Goal: Task Accomplishment & Management: Use online tool/utility

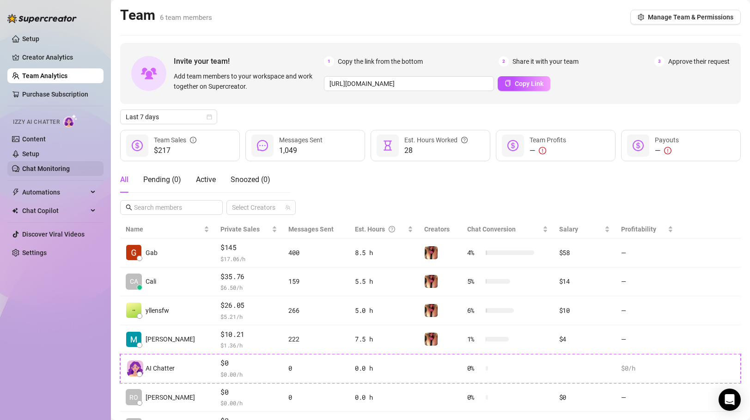
click at [55, 170] on link "Chat Monitoring" at bounding box center [46, 168] width 48 height 7
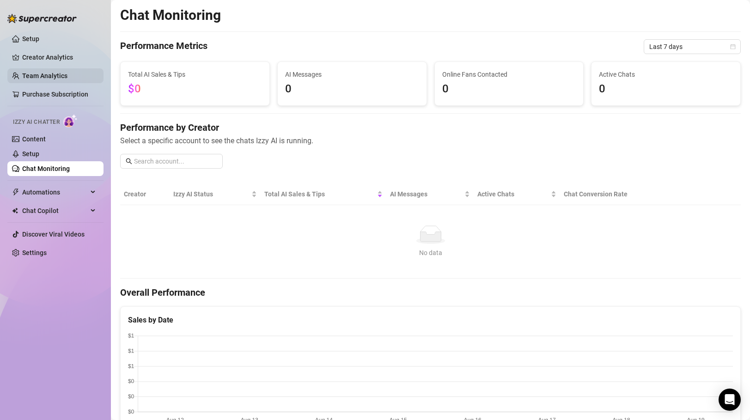
click at [40, 72] on link "Team Analytics" at bounding box center [44, 75] width 45 height 7
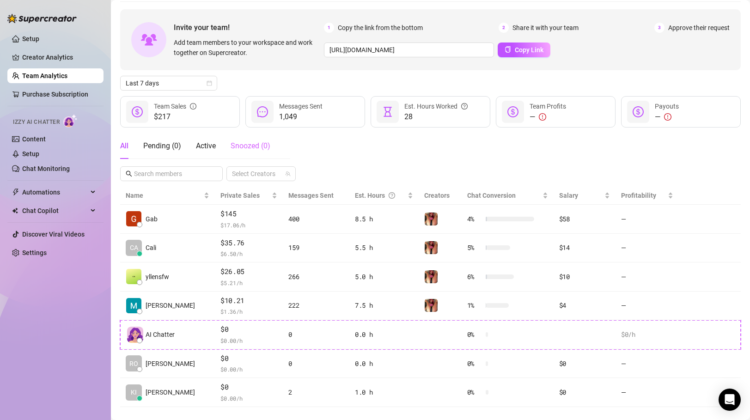
scroll to position [49, 0]
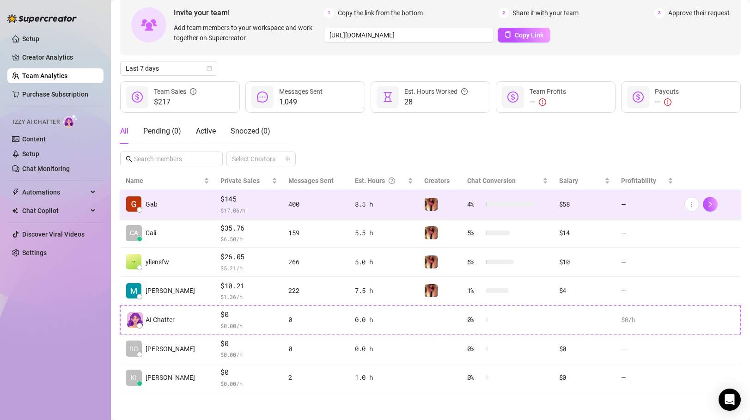
click at [164, 205] on td "Gab" at bounding box center [167, 204] width 95 height 29
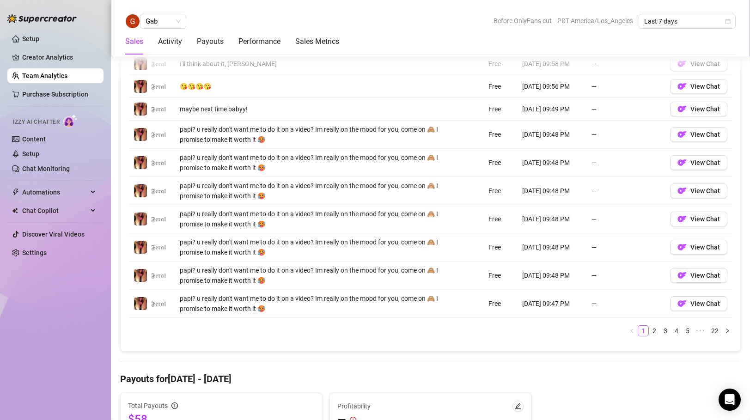
scroll to position [740, 0]
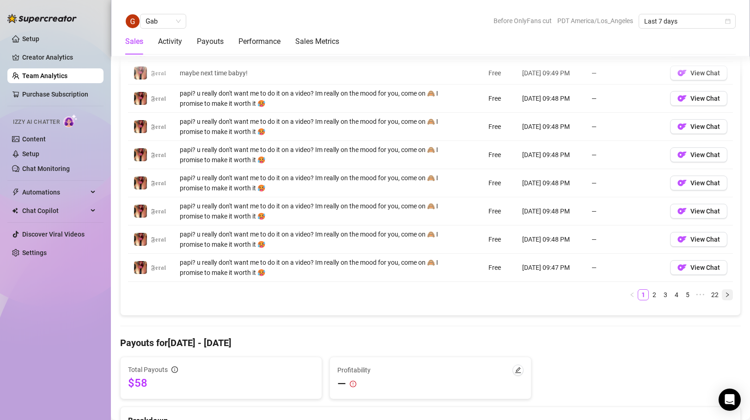
click at [727, 298] on icon "right" at bounding box center [728, 295] width 6 height 6
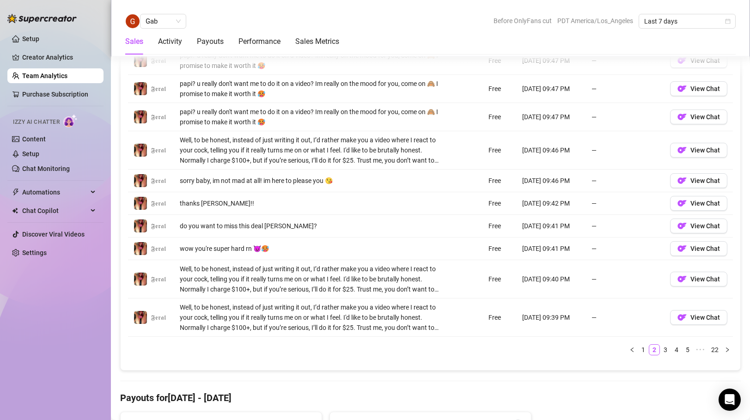
scroll to position [711, 0]
click at [727, 352] on icon "right" at bounding box center [728, 349] width 6 height 6
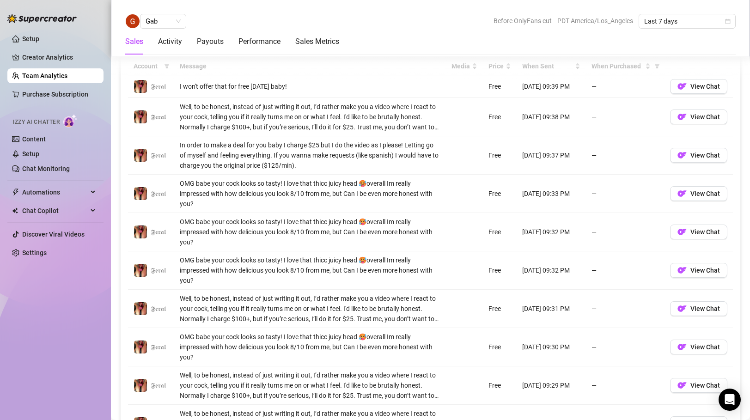
scroll to position [683, 0]
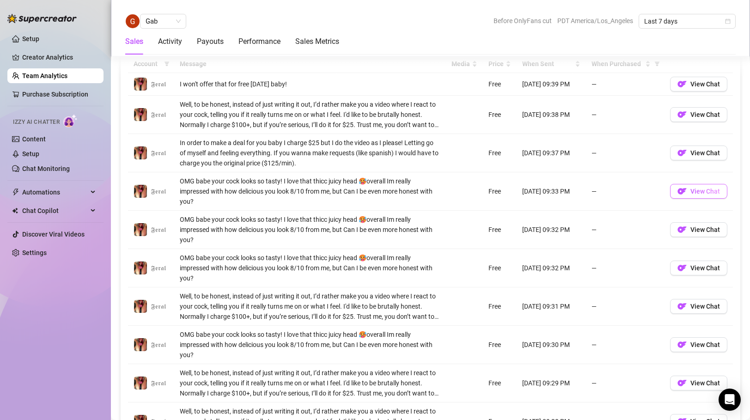
click at [688, 195] on button "View Chat" at bounding box center [698, 191] width 57 height 15
